Goal: Information Seeking & Learning: Learn about a topic

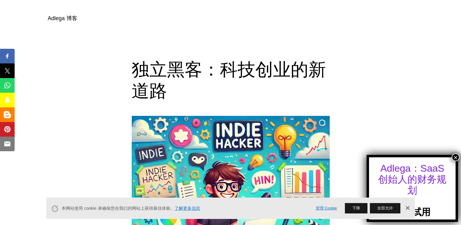
click at [458, 157] on button "×" at bounding box center [455, 157] width 8 height 8
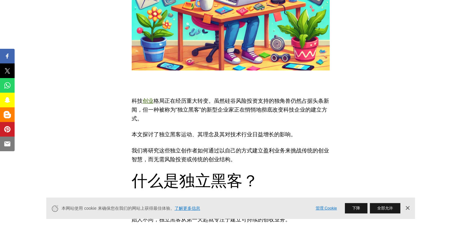
scroll to position [244, 0]
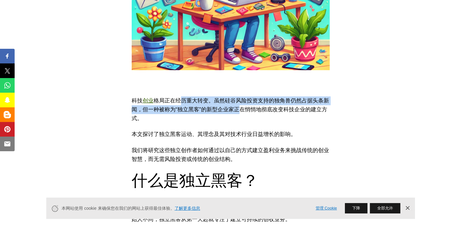
drag, startPoint x: 182, startPoint y: 101, endPoint x: 242, endPoint y: 112, distance: 61.5
click at [242, 112] on p "科技 创业 格局正在经历重大转变。虽然硅谷风险投资支持的独角兽仍然占据头条新闻，但一种被称为“独立黑客”的新型企业家正在悄悄地彻底改变科技企业的建立方式。" at bounding box center [231, 109] width 198 height 26
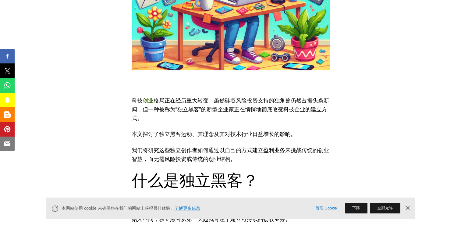
drag, startPoint x: 242, startPoint y: 112, endPoint x: 238, endPoint y: 130, distance: 17.8
click at [238, 130] on p "本文探讨了独立黑客运动、其理念及其对技术行业日益增长的影响。" at bounding box center [231, 134] width 198 height 9
drag, startPoint x: 143, startPoint y: 127, endPoint x: 300, endPoint y: 130, distance: 156.6
drag, startPoint x: 300, startPoint y: 130, endPoint x: 291, endPoint y: 139, distance: 12.7
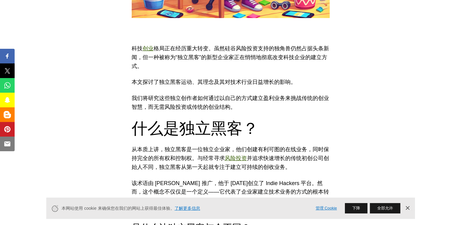
scroll to position [365, 0]
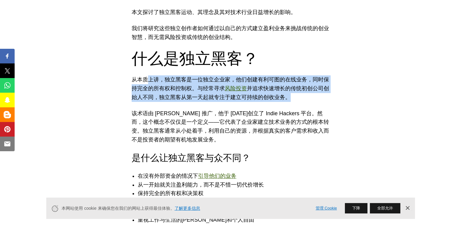
drag, startPoint x: 150, startPoint y: 76, endPoint x: 337, endPoint y: 93, distance: 188.4
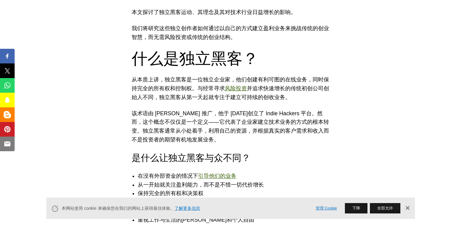
drag, startPoint x: 337, startPoint y: 93, endPoint x: 301, endPoint y: 136, distance: 56.4
click at [301, 136] on p "该术语由 [PERSON_NAME] 推广，他于 [DATE]创立了 Indie Hackers 平台。然而，这个概念不仅仅是一个定义——它代表了企业家建立技…" at bounding box center [231, 126] width 198 height 35
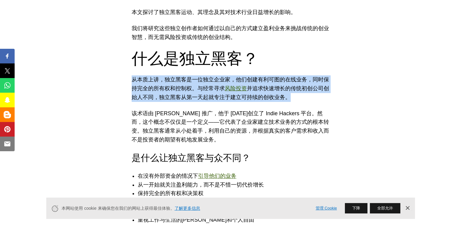
drag, startPoint x: 125, startPoint y: 80, endPoint x: 309, endPoint y: 93, distance: 184.4
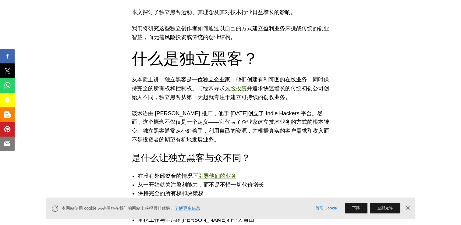
drag, startPoint x: 309, startPoint y: 93, endPoint x: 299, endPoint y: 123, distance: 31.8
click at [299, 123] on p "该术语由 [PERSON_NAME] 推广，他于 [DATE]创立了 Indie Hackers 平台。然而，这个概念不仅仅是一个定义——它代表了企业家建立技…" at bounding box center [231, 126] width 198 height 35
drag, startPoint x: 129, startPoint y: 115, endPoint x: 245, endPoint y: 137, distance: 117.4
drag, startPoint x: 245, startPoint y: 137, endPoint x: 290, endPoint y: 158, distance: 50.1
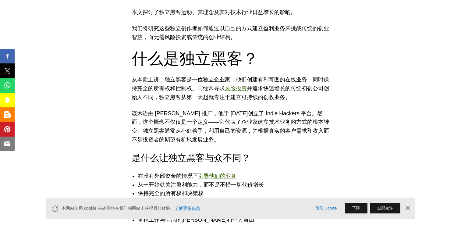
click at [290, 158] on h4 "是什么让独立黑客与众不同？" at bounding box center [231, 157] width 198 height 13
drag, startPoint x: 217, startPoint y: 127, endPoint x: 253, endPoint y: 142, distance: 39.8
click at [253, 142] on p "该术语由 [PERSON_NAME] 推广，他于 [DATE]创立了 Indie Hackers 平台。然而，这个概念不仅仅是一个定义——它代表了企业家建立技…" at bounding box center [231, 126] width 198 height 35
drag, startPoint x: 253, startPoint y: 142, endPoint x: 272, endPoint y: 157, distance: 23.5
click at [272, 157] on h4 "是什么让独立黑客与众不同？" at bounding box center [231, 157] width 198 height 13
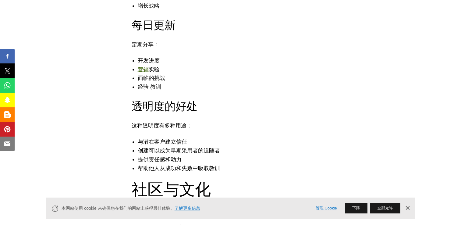
scroll to position [1340, 0]
